Goal: Information Seeking & Learning: Ask a question

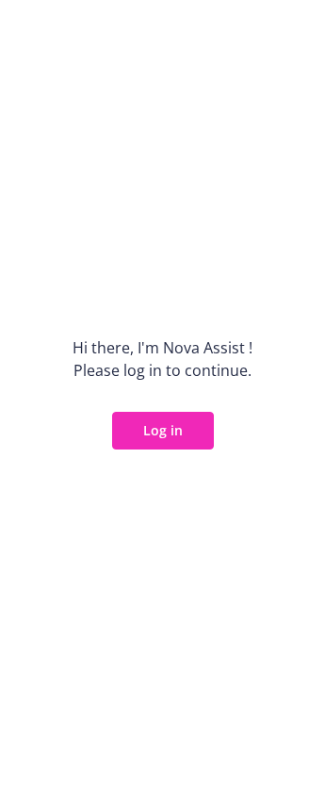
click at [181, 439] on button "Log in" at bounding box center [163, 431] width 102 height 38
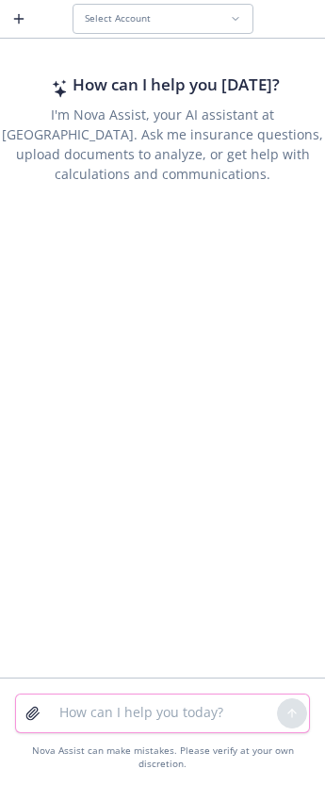
click at [105, 713] on textarea at bounding box center [162, 714] width 229 height 38
click at [115, 721] on textarea at bounding box center [162, 714] width 229 height 38
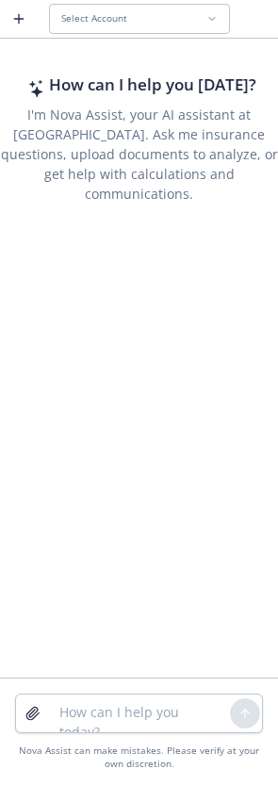
click at [122, 25] on span "Select Account" at bounding box center [94, 18] width 66 height 12
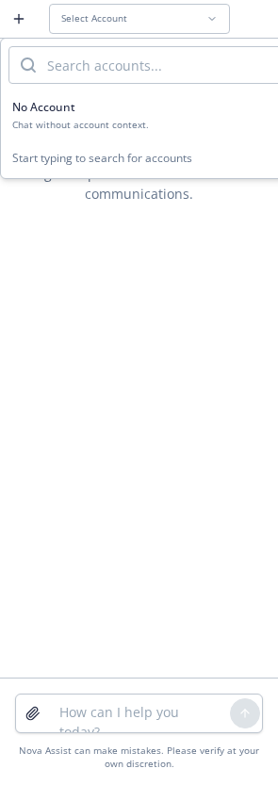
click at [126, 400] on div "How can I help you today? I'm Nova Assist, your AI assistant at Newfront. Ask m…" at bounding box center [139, 359] width 278 height 635
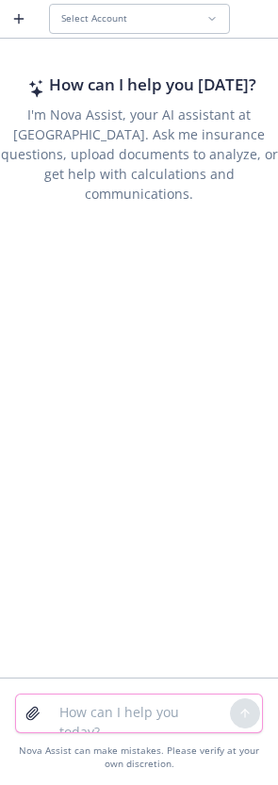
click at [140, 711] on textarea at bounding box center [139, 714] width 182 height 38
click at [138, 23] on div "Select Account" at bounding box center [133, 18] width 145 height 12
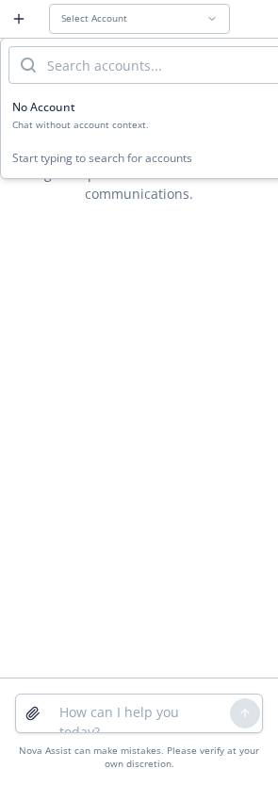
click at [111, 401] on div "How can I help you today? I'm Nova Assist, your AI assistant at Newfront. Ask m…" at bounding box center [139, 359] width 278 height 635
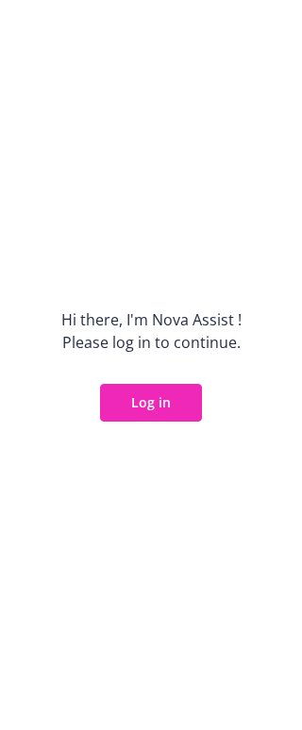
click at [152, 411] on button "Log in" at bounding box center [151, 403] width 102 height 38
click at [172, 404] on button "Log in" at bounding box center [151, 403] width 102 height 38
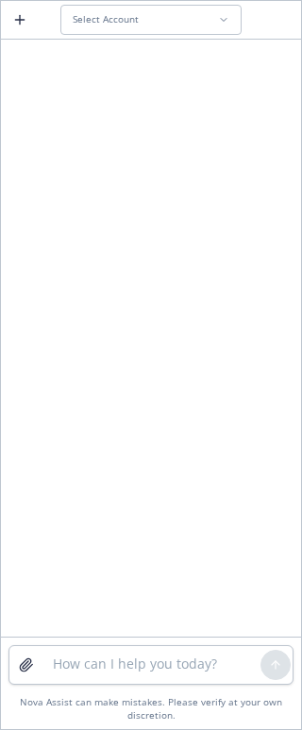
click at [206, 15] on div "Select Account" at bounding box center [145, 19] width 145 height 12
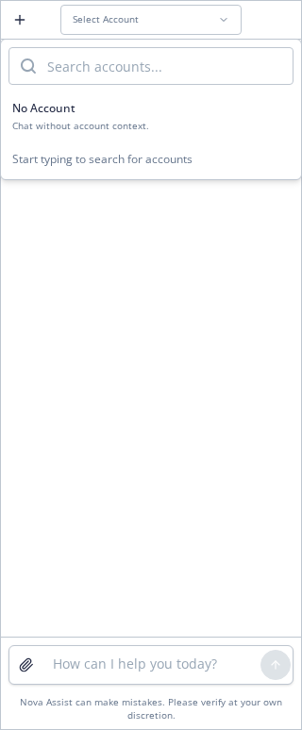
click at [105, 121] on div "Chat without account context." at bounding box center [150, 126] width 277 height 12
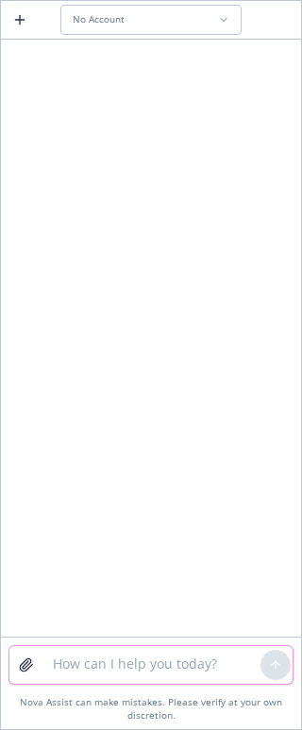
click at [107, 655] on textarea at bounding box center [150, 665] width 219 height 38
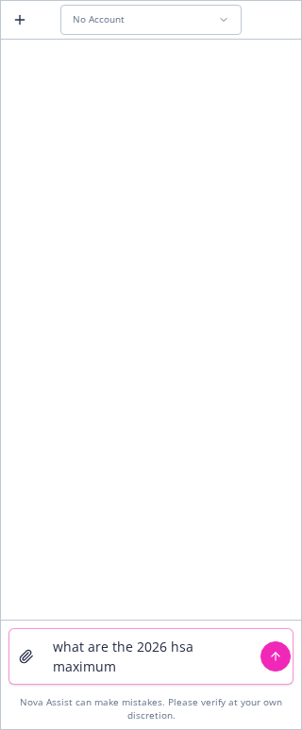
type textarea "what are the 2026 hsa maximums"
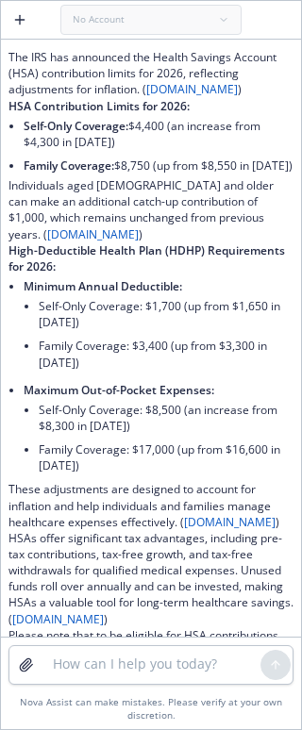
scroll to position [173, 0]
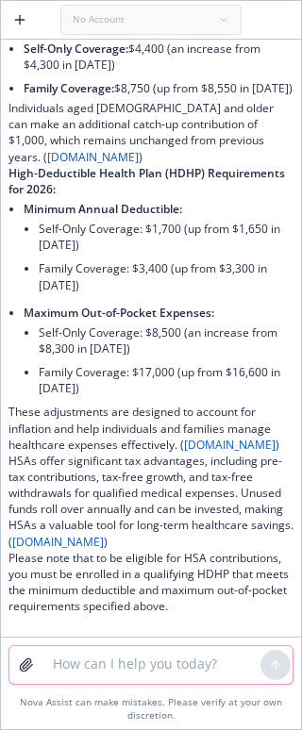
click at [178, 667] on textarea at bounding box center [150, 665] width 219 height 38
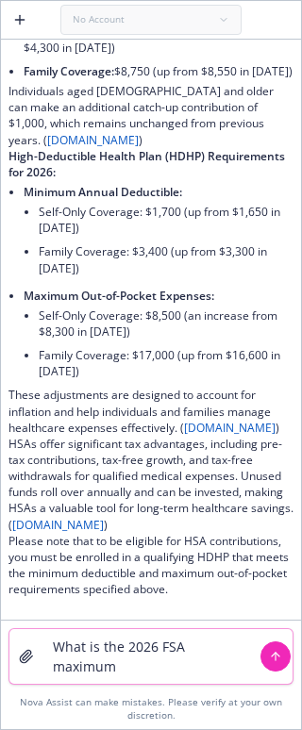
type textarea "What is the 2026 FSA maximum?"
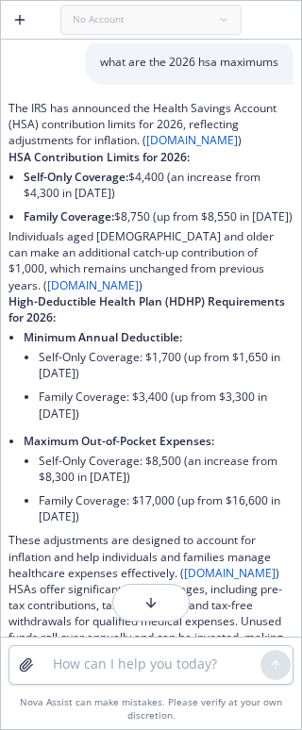
scroll to position [0, 0]
